Goal: Task Accomplishment & Management: Manage account settings

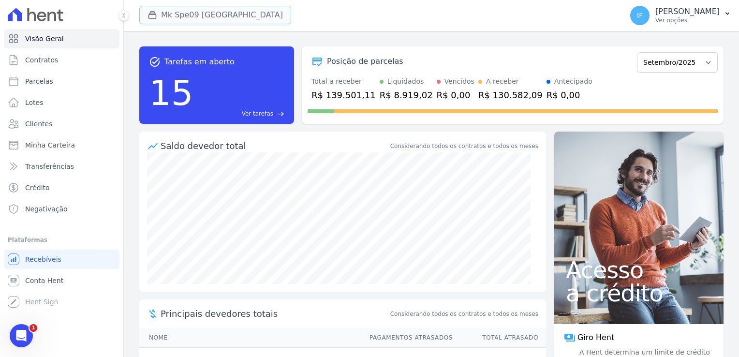
click at [192, 15] on button "Mk Spe09 [GEOGRAPHIC_DATA]" at bounding box center [215, 15] width 152 height 18
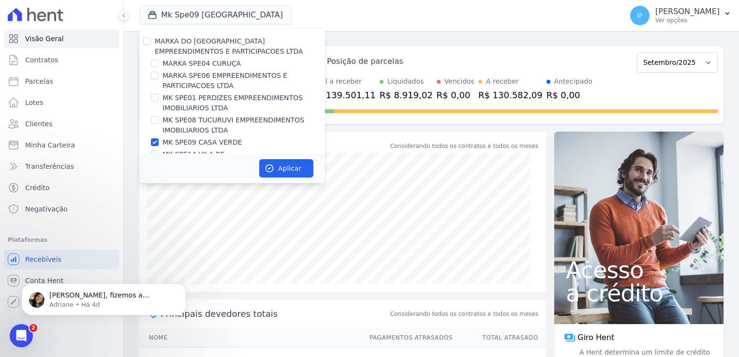
drag, startPoint x: 155, startPoint y: 146, endPoint x: 156, endPoint y: 136, distance: 9.7
click at [155, 146] on div at bounding box center [155, 142] width 8 height 10
click at [157, 96] on input "MK SPE01 PERDIZES EMPREENDIMENTOS IMOBILIARIOS LTDA" at bounding box center [155, 98] width 8 height 8
checkbox input "true"
click at [155, 143] on input "MK SPE09 CASA VERDE" at bounding box center [155, 142] width 8 height 8
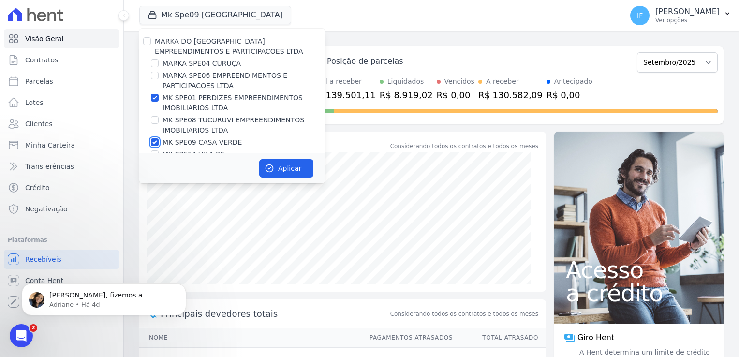
checkbox input "false"
click at [280, 165] on button "Aplicar" at bounding box center [286, 168] width 54 height 18
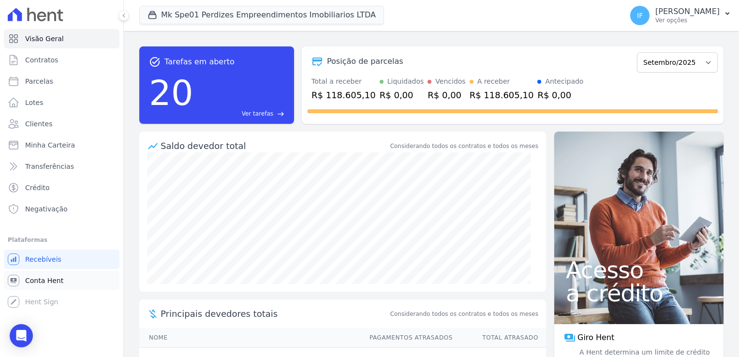
click at [34, 285] on link "Conta Hent" at bounding box center [62, 280] width 116 height 19
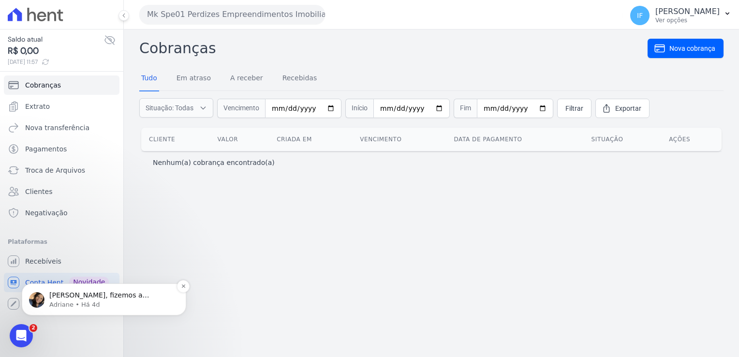
click at [30, 284] on div "[PERSON_NAME], fizemos a validação dos dados internamente e consta a data de pa…" at bounding box center [104, 299] width 164 height 32
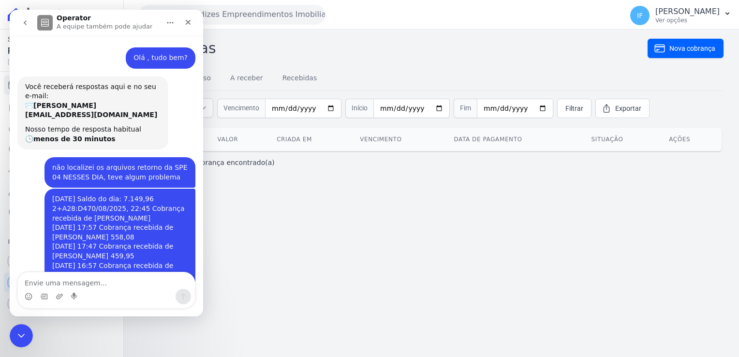
scroll to position [11, 0]
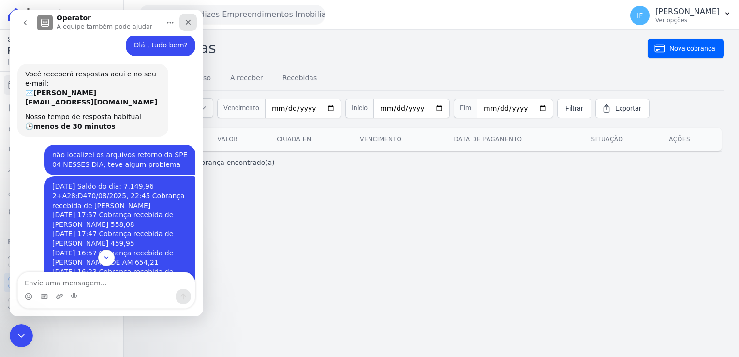
click at [190, 23] on icon "Fechar" at bounding box center [188, 22] width 8 height 8
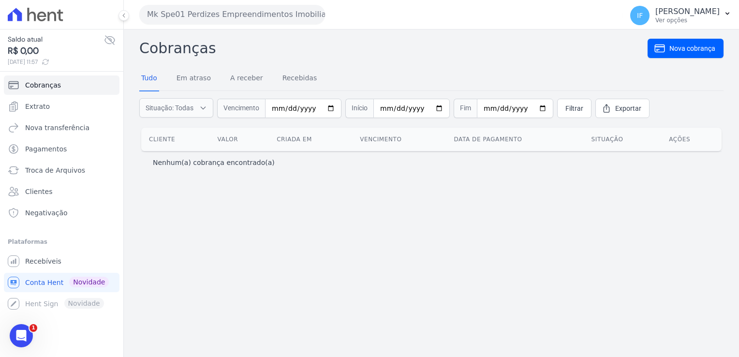
scroll to position [1301, 0]
click at [33, 283] on span "Conta Hent" at bounding box center [44, 283] width 38 height 10
click at [45, 105] on span "Extrato" at bounding box center [37, 107] width 25 height 10
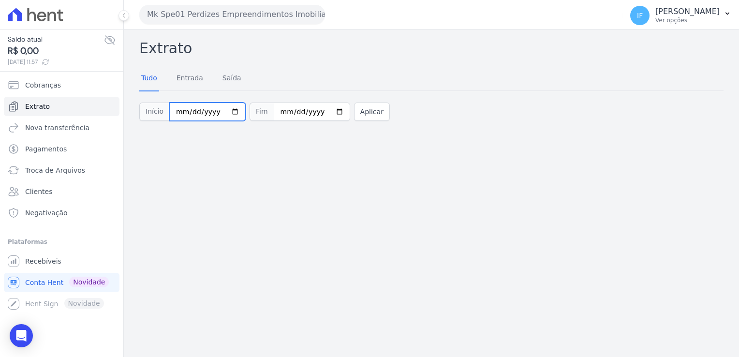
click at [228, 112] on input "[DATE]" at bounding box center [207, 112] width 76 height 18
type input "[DATE]"
click at [326, 111] on input "[DATE]" at bounding box center [312, 112] width 76 height 18
type input "[DATE]"
click at [358, 113] on button "Aplicar" at bounding box center [372, 112] width 36 height 18
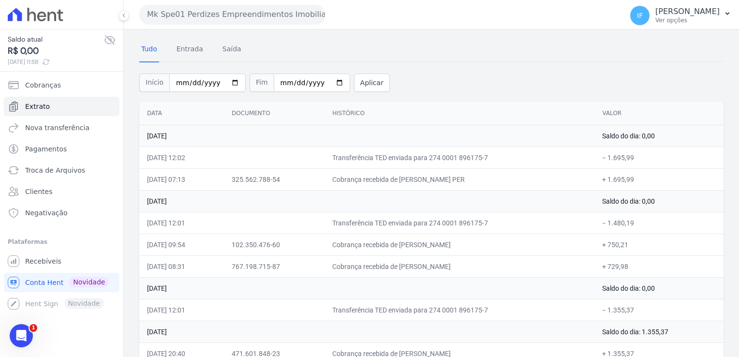
scroll to position [42, 0]
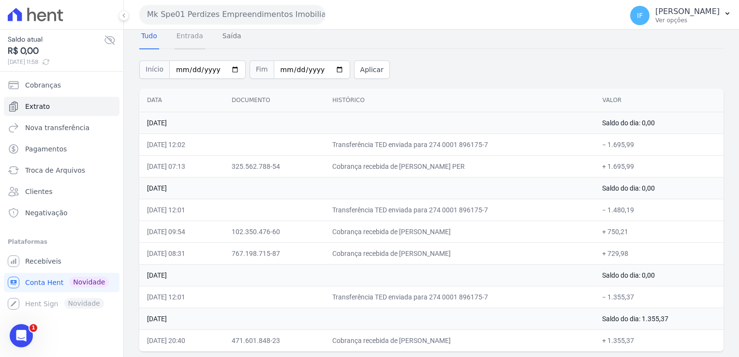
click at [190, 40] on link "Entrada" at bounding box center [190, 36] width 30 height 25
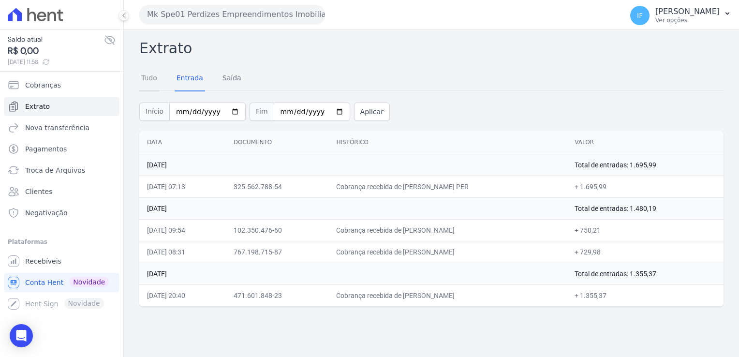
click at [147, 78] on link "Tudo" at bounding box center [149, 78] width 20 height 25
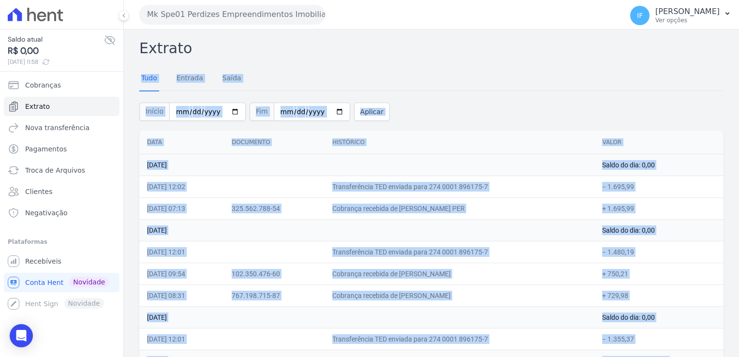
scroll to position [42, 0]
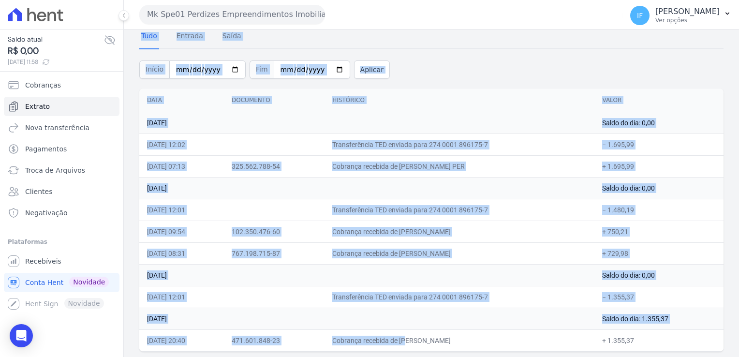
drag, startPoint x: 134, startPoint y: 37, endPoint x: 675, endPoint y: 342, distance: 621.6
click at [675, 342] on div "Extrato Tudo Entrada Saída Início 2025-08-01 Fim 2025-08-31 Aplicar Data Docume…" at bounding box center [431, 173] width 615 height 372
drag, startPoint x: 675, startPoint y: 342, endPoint x: 635, endPoint y: 269, distance: 82.9
copy div "Extrato Tudo Entrada Saída Início Fim Aplicar Data Documento Histórico Valor 11…"
click at [189, 37] on link "Entrada" at bounding box center [190, 36] width 30 height 25
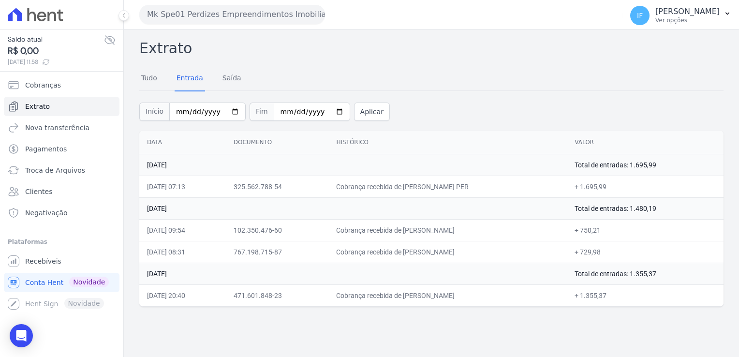
drag, startPoint x: 143, startPoint y: 44, endPoint x: 642, endPoint y: 294, distance: 558.4
click at [642, 294] on div "Extrato Tudo Entrada Saída Início 2025-08-01 Fim 2025-08-31 Aplicar Data Docume…" at bounding box center [431, 171] width 584 height 269
drag, startPoint x: 642, startPoint y: 294, endPoint x: 613, endPoint y: 267, distance: 39.7
copy div "Extrato Tudo Entrada Saída Início Fim Aplicar Data Documento Histórico Valor 11…"
